Goal: Transaction & Acquisition: Purchase product/service

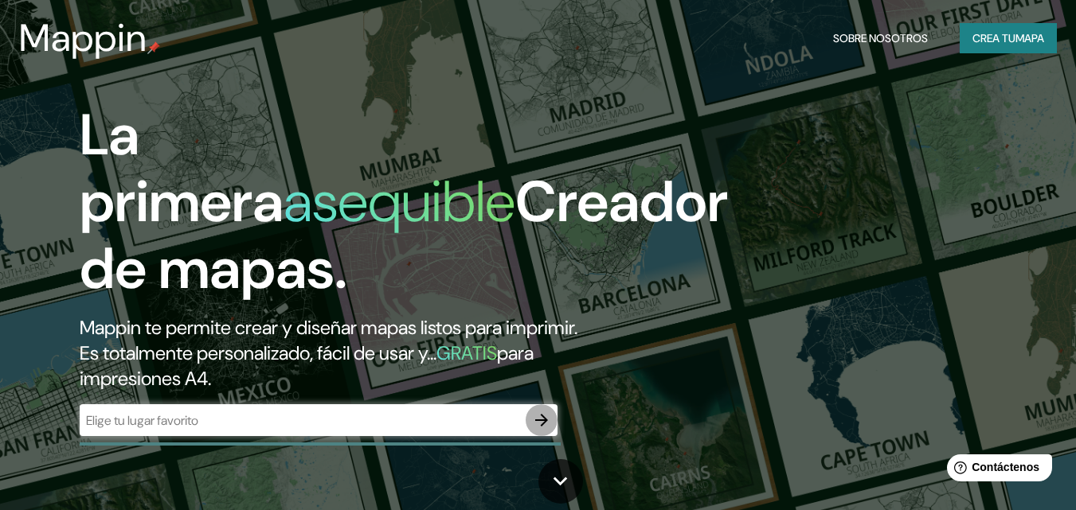
click at [541, 420] on icon "button" at bounding box center [541, 420] width 13 height 13
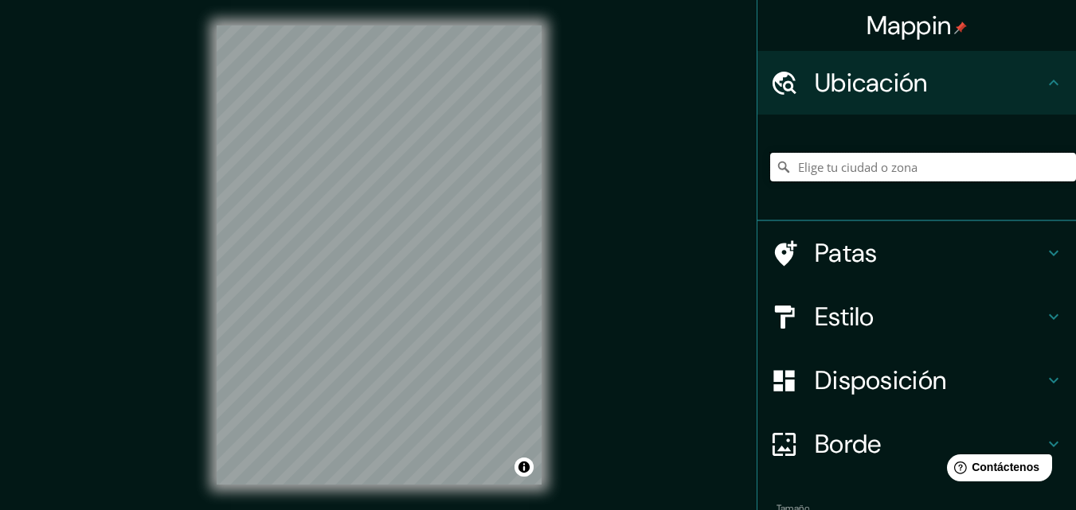
click at [934, 174] on input "Elige tu ciudad o zona" at bounding box center [923, 167] width 306 height 29
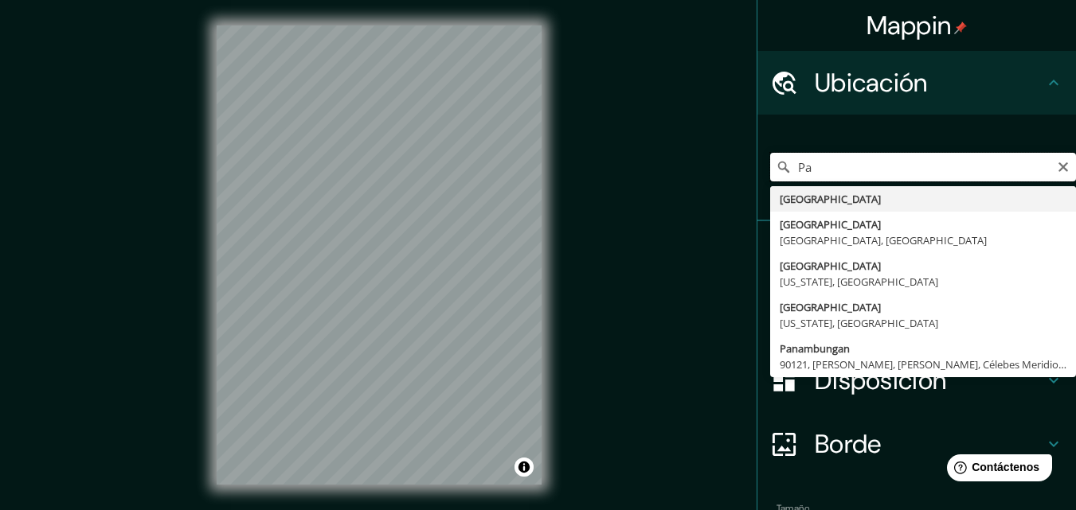
type input "P"
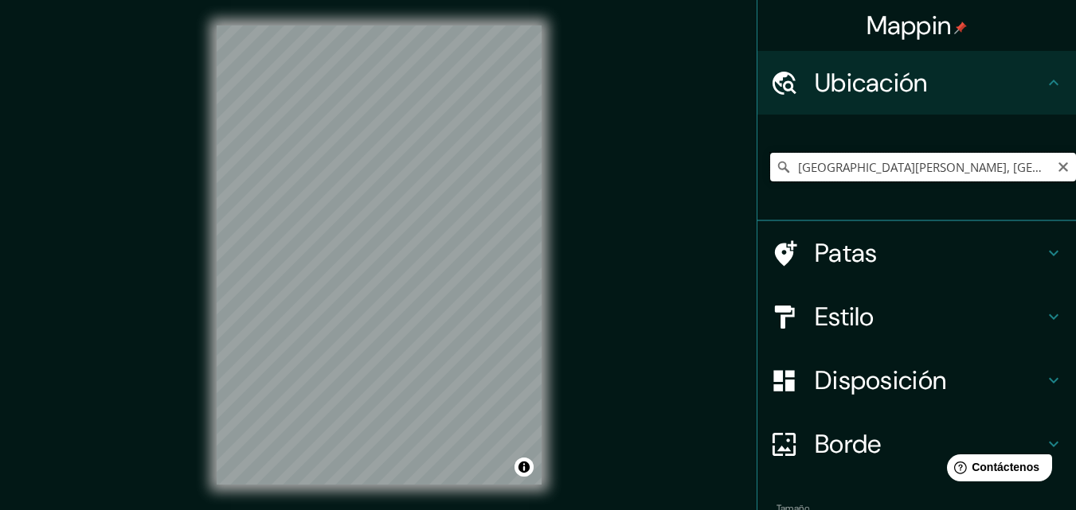
click at [1029, 170] on input "[GEOGRAPHIC_DATA][PERSON_NAME], [GEOGRAPHIC_DATA], [GEOGRAPHIC_DATA][PERSON_NAM…" at bounding box center [923, 167] width 306 height 29
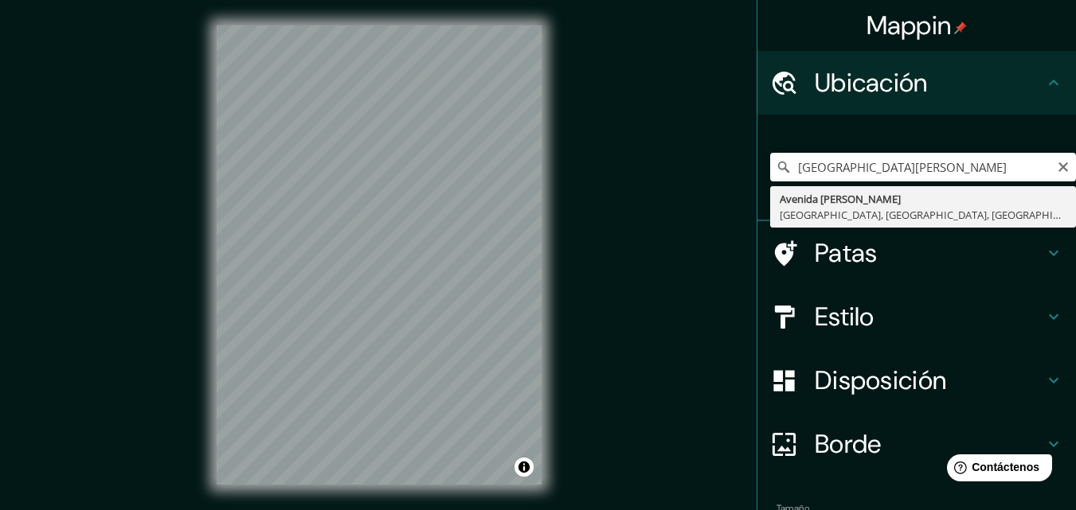
type input "[GEOGRAPHIC_DATA][PERSON_NAME], [GEOGRAPHIC_DATA], [GEOGRAPHIC_DATA], [GEOGRAPH…"
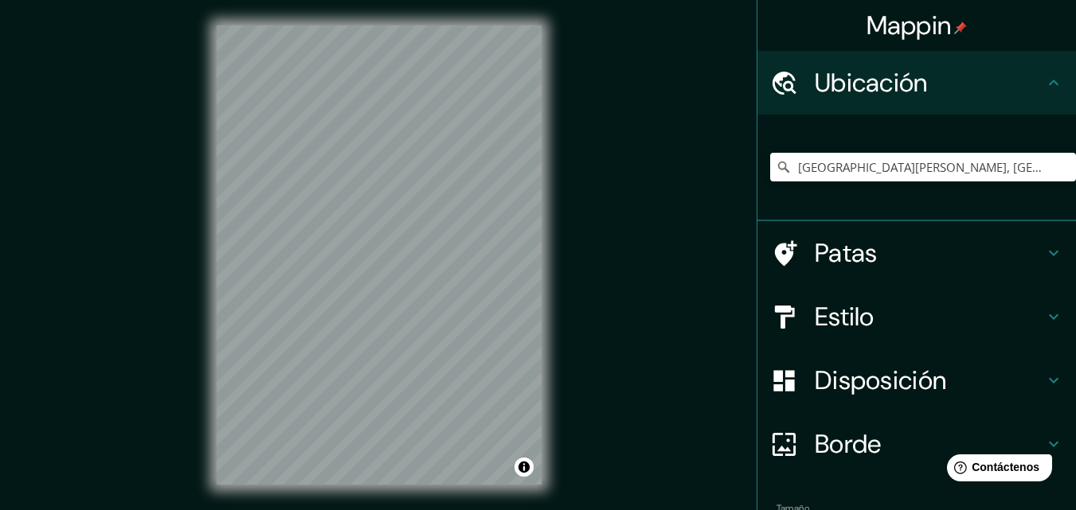
click at [761, 209] on div "Mappin Ubicación Avenida [PERSON_NAME], [GEOGRAPHIC_DATA], [GEOGRAPHIC_DATA], […" at bounding box center [538, 268] width 1076 height 536
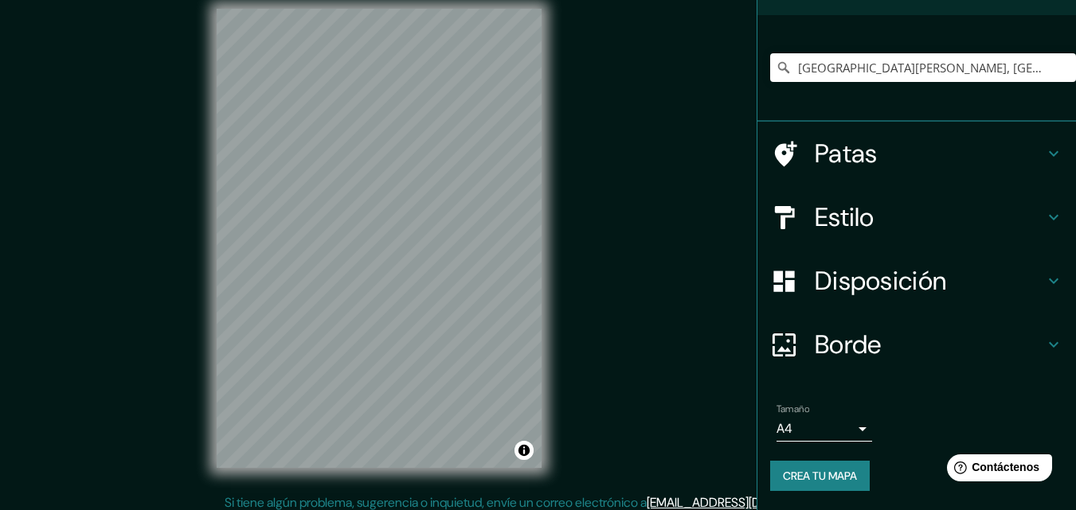
scroll to position [25, 0]
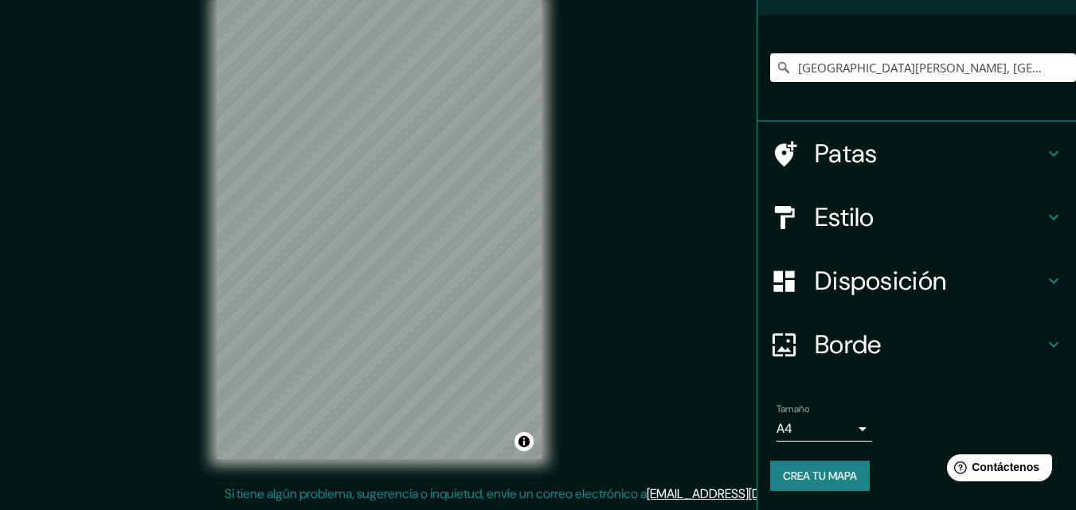
click at [813, 482] on font "Crea tu mapa" at bounding box center [820, 476] width 74 height 14
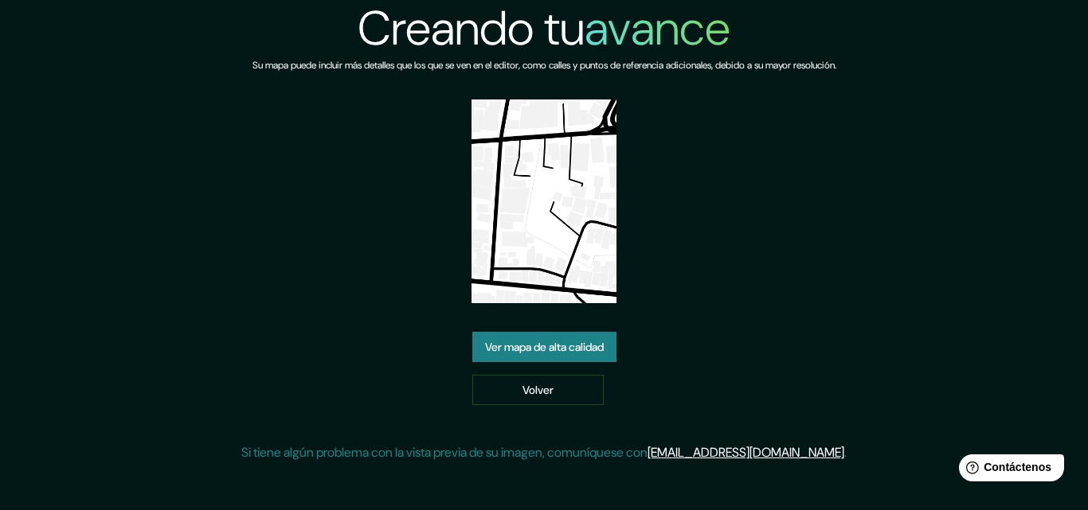
click at [591, 344] on font "Ver mapa de alta calidad" at bounding box center [544, 348] width 119 height 14
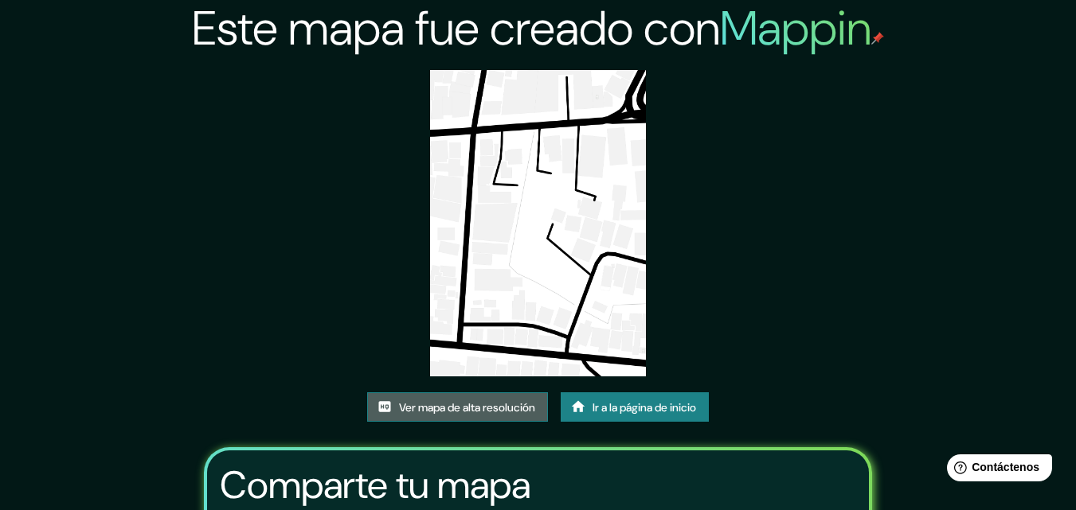
click at [488, 411] on font "Ver mapa de alta resolución" at bounding box center [467, 408] width 136 height 14
